Goal: Task Accomplishment & Management: Manage account settings

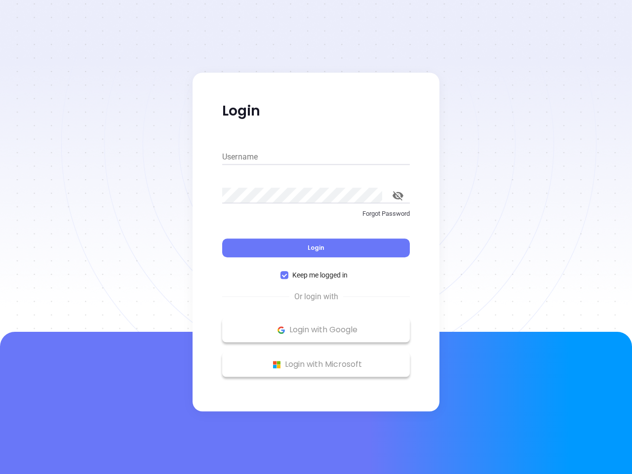
click at [316, 237] on div "Login" at bounding box center [316, 242] width 188 height 31
click at [316, 157] on input "Username" at bounding box center [316, 157] width 188 height 16
click at [398, 196] on icon "toggle password visibility" at bounding box center [398, 195] width 11 height 9
click at [316, 248] on span "Login" at bounding box center [316, 247] width 17 height 8
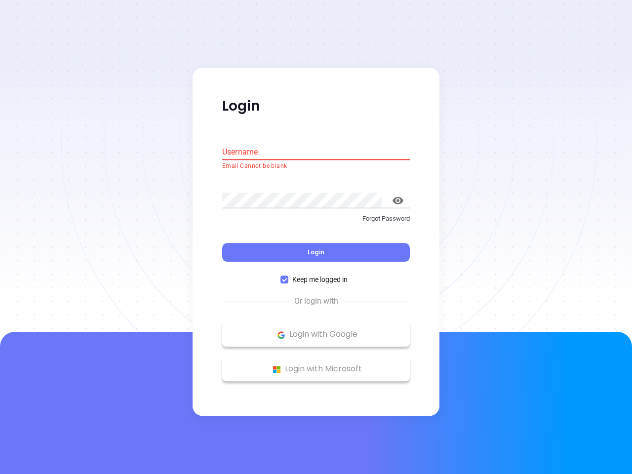
click at [316, 275] on span "Keep me logged in" at bounding box center [319, 280] width 63 height 11
click at [288, 276] on input "Keep me logged in" at bounding box center [285, 280] width 8 height 8
checkbox input "false"
click at [316, 330] on p "Login with Google" at bounding box center [316, 334] width 178 height 15
click at [316, 364] on p "Login with Microsoft" at bounding box center [316, 369] width 178 height 15
